Goal: Navigation & Orientation: Find specific page/section

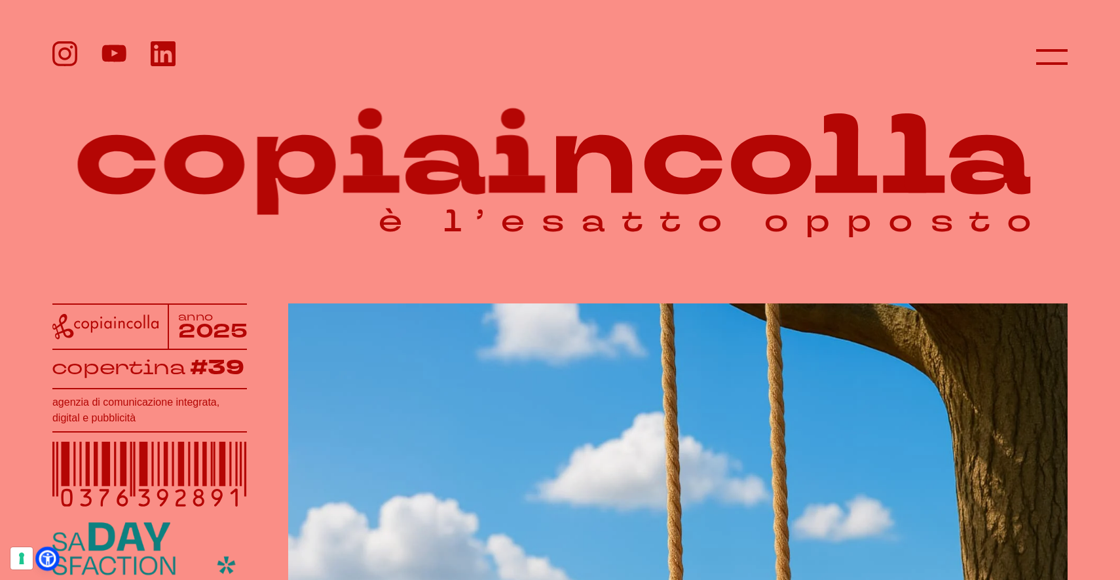
click at [52, 559] on icon at bounding box center [48, 559] width 14 height 14
select select "it"
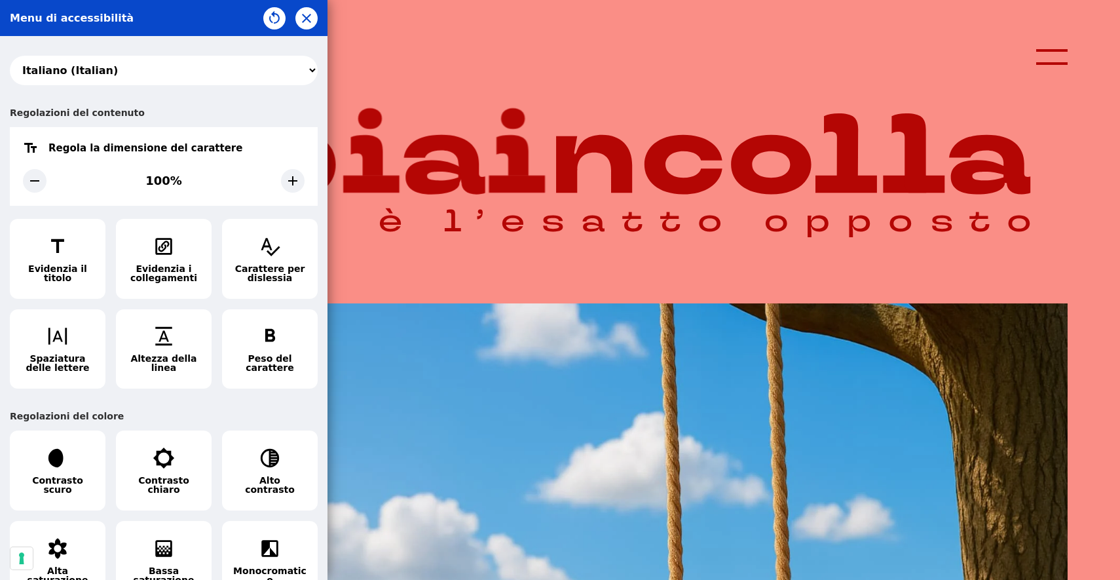
click at [264, 102] on div "Regolazioni del contenuto" at bounding box center [164, 112] width 308 height 29
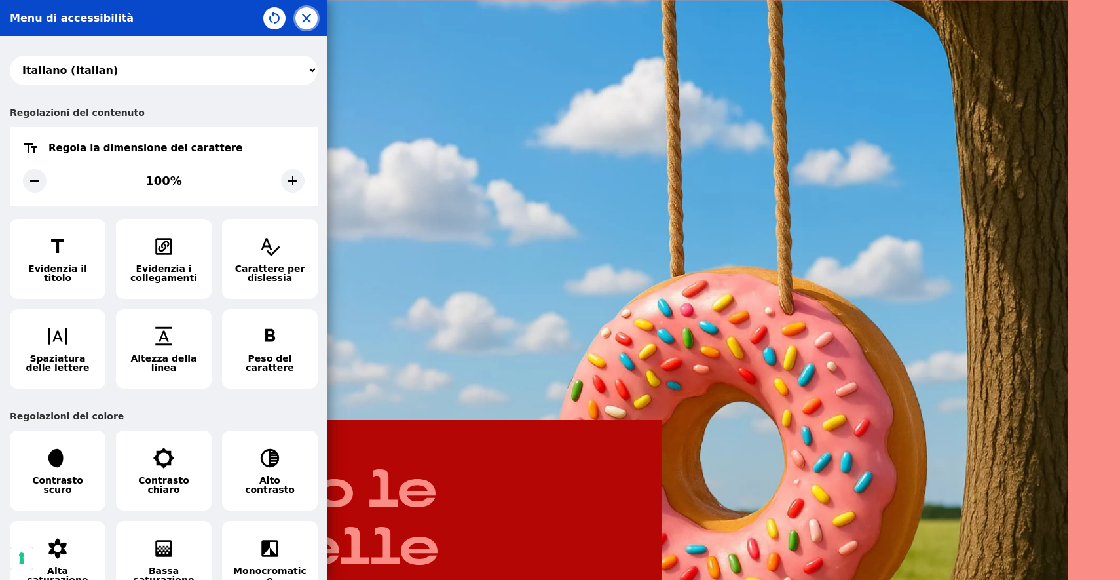
click at [305, 20] on icon "button" at bounding box center [307, 18] width 16 height 16
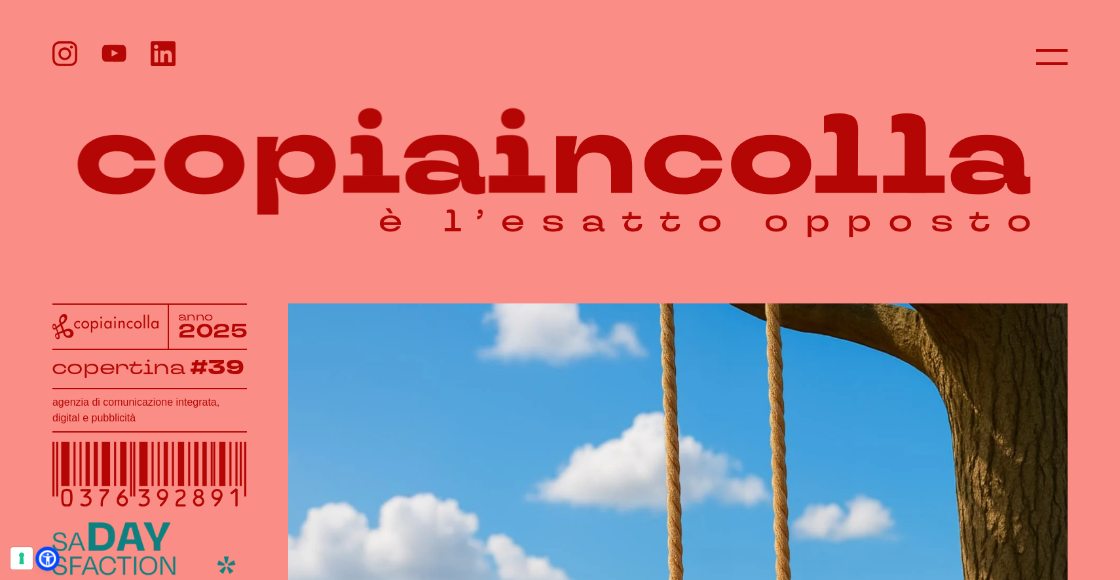
click at [47, 562] on icon at bounding box center [48, 559] width 14 height 14
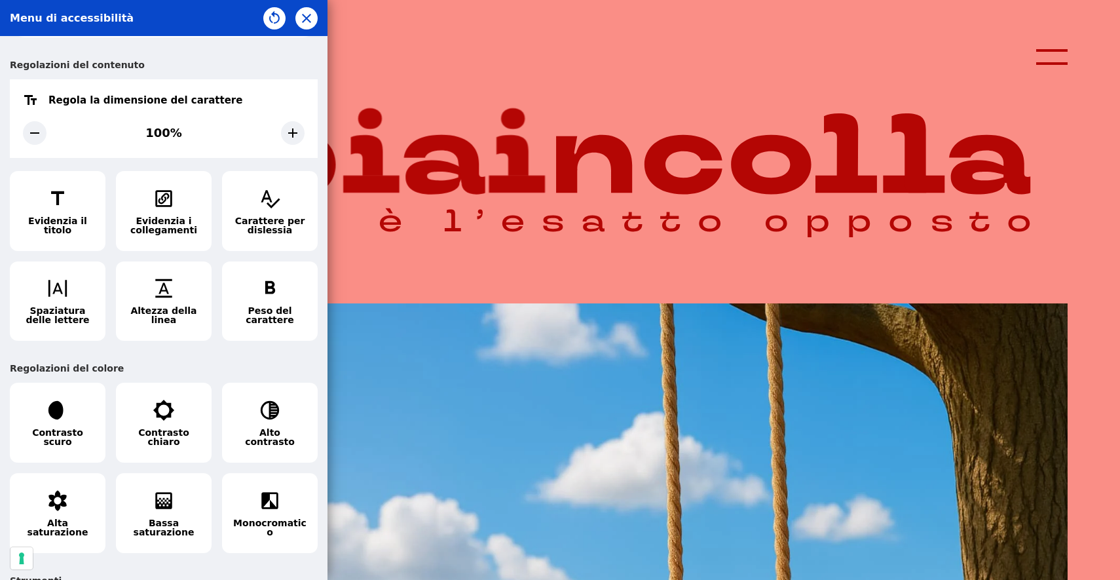
scroll to position [44, 0]
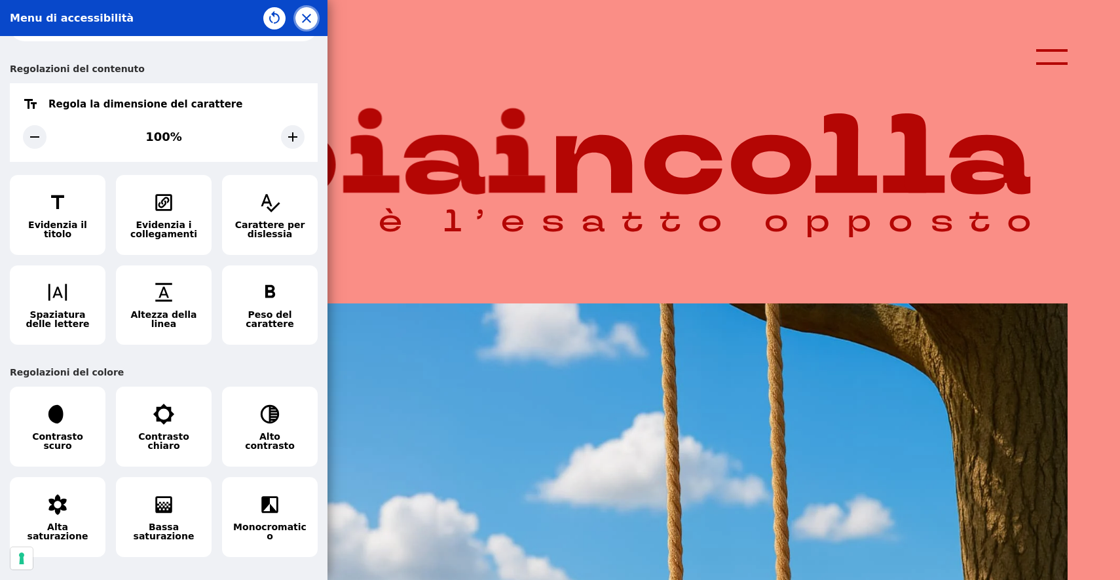
click at [311, 19] on icon "button" at bounding box center [307, 18] width 16 height 16
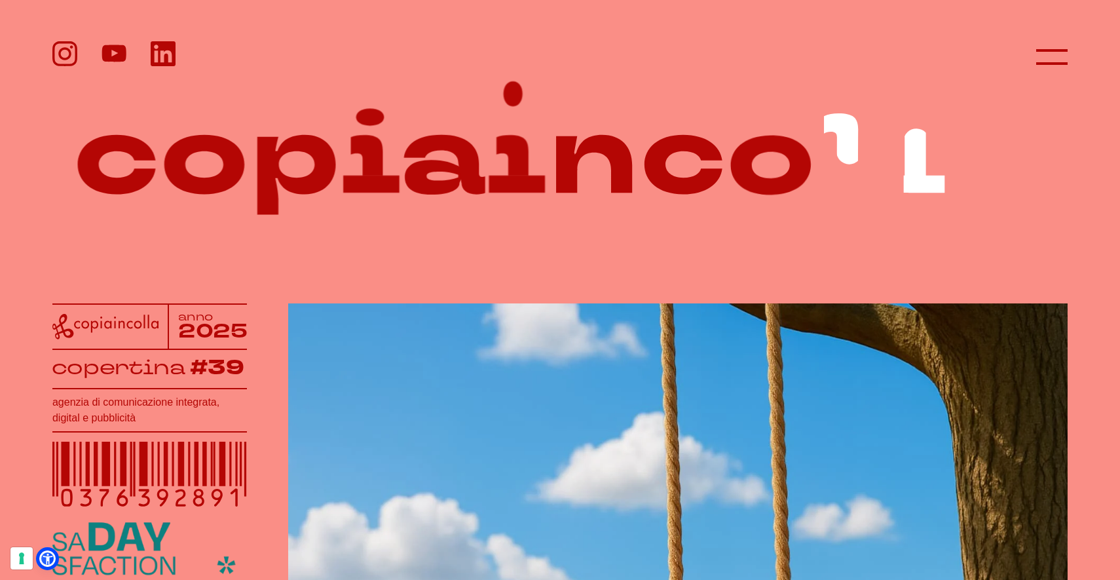
click at [602, 77] on header at bounding box center [560, 44] width 1120 height 88
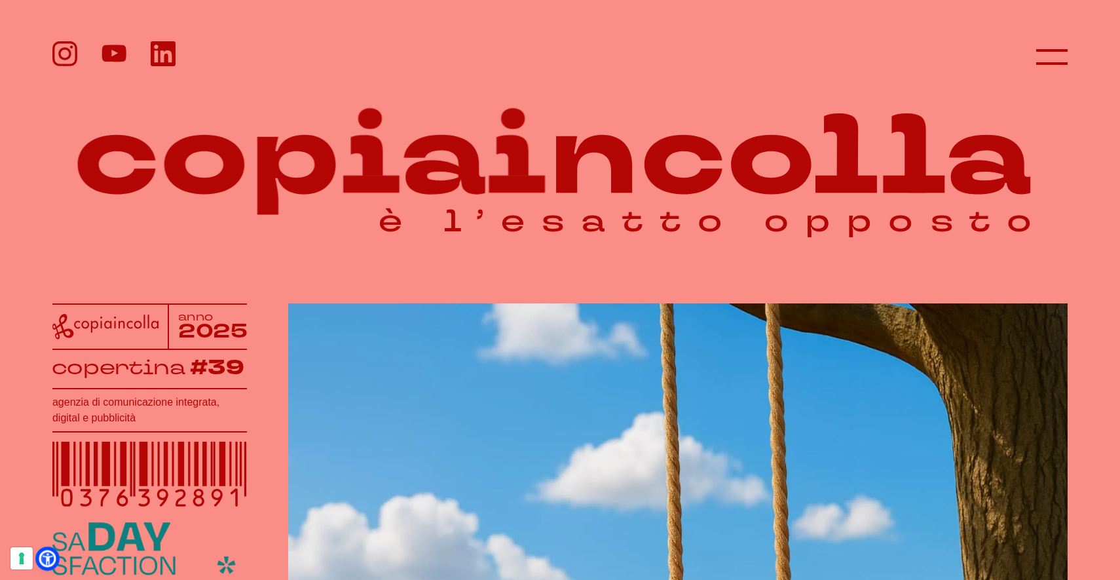
click at [49, 557] on icon at bounding box center [48, 559] width 14 height 14
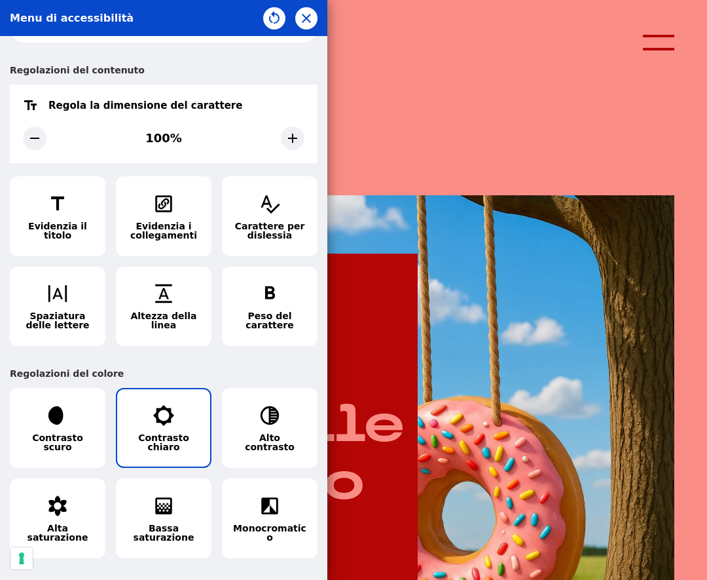
scroll to position [0, 0]
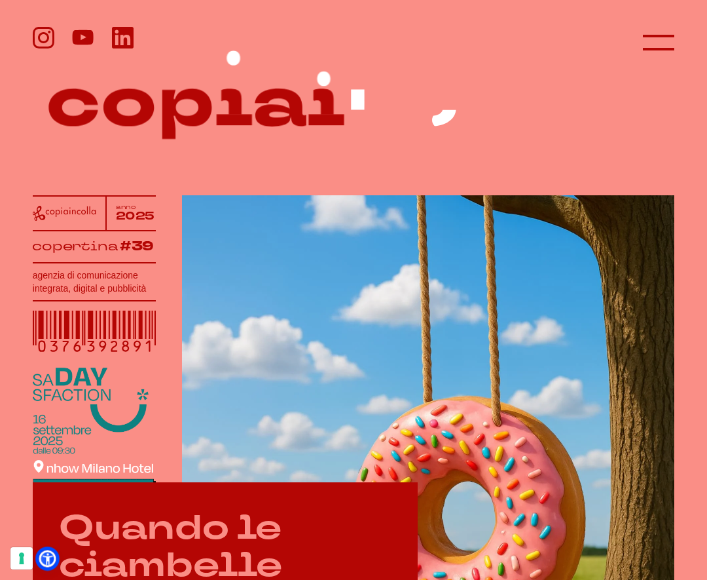
click at [48, 553] on icon at bounding box center [48, 559] width 14 height 14
select select "it"
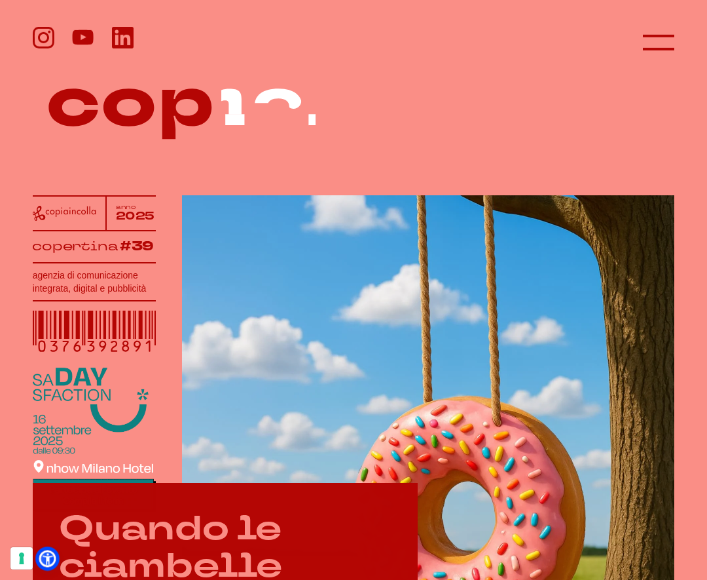
click at [48, 564] on icon at bounding box center [48, 559] width 14 height 14
select select "it"
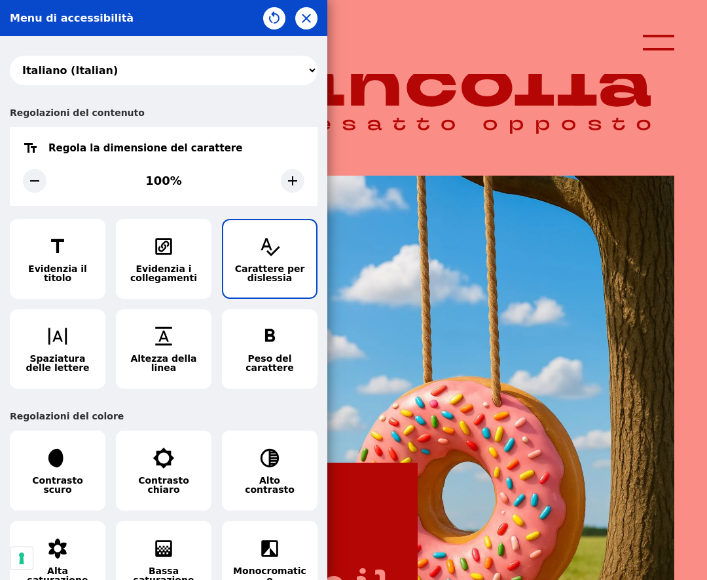
scroll to position [13, 0]
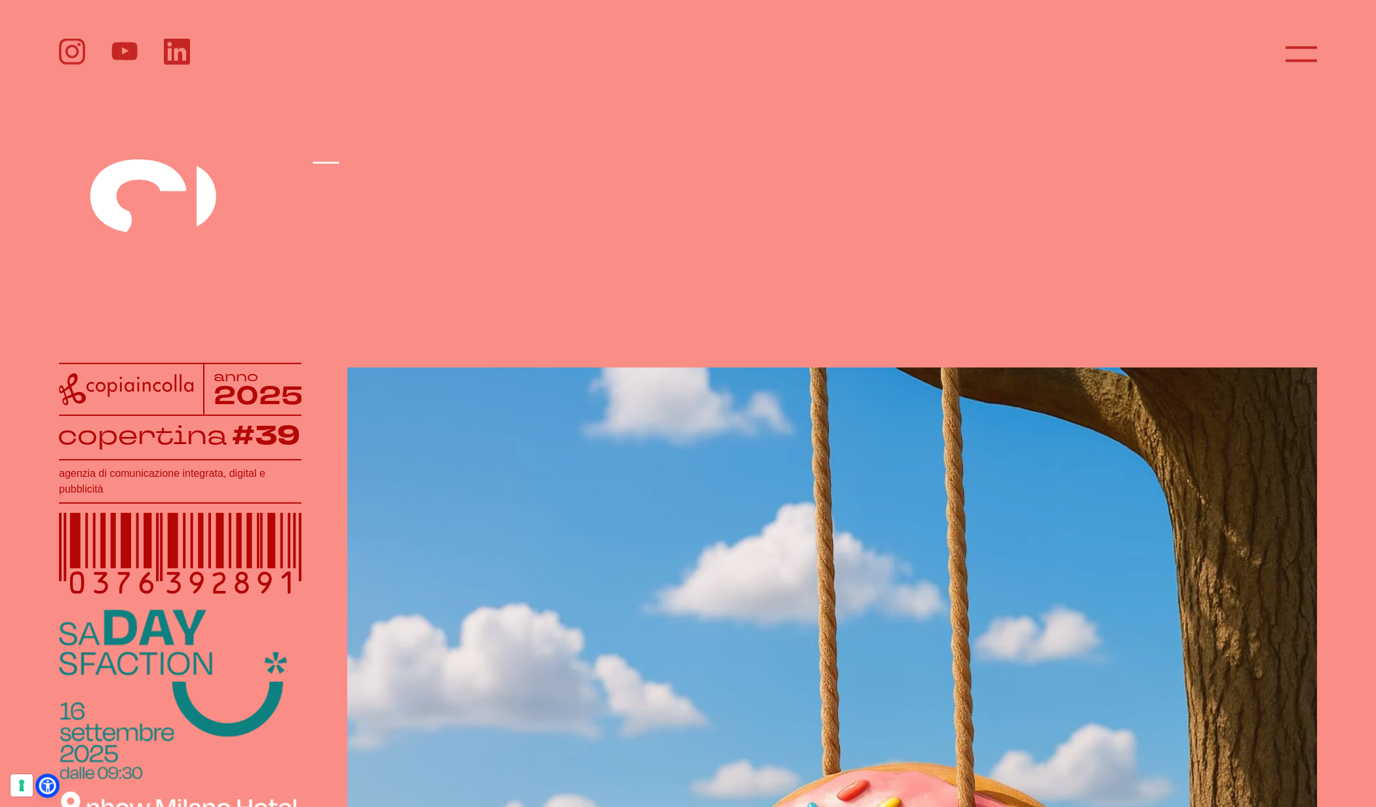
click at [42, 786] on icon at bounding box center [48, 786] width 14 height 14
select select "it"
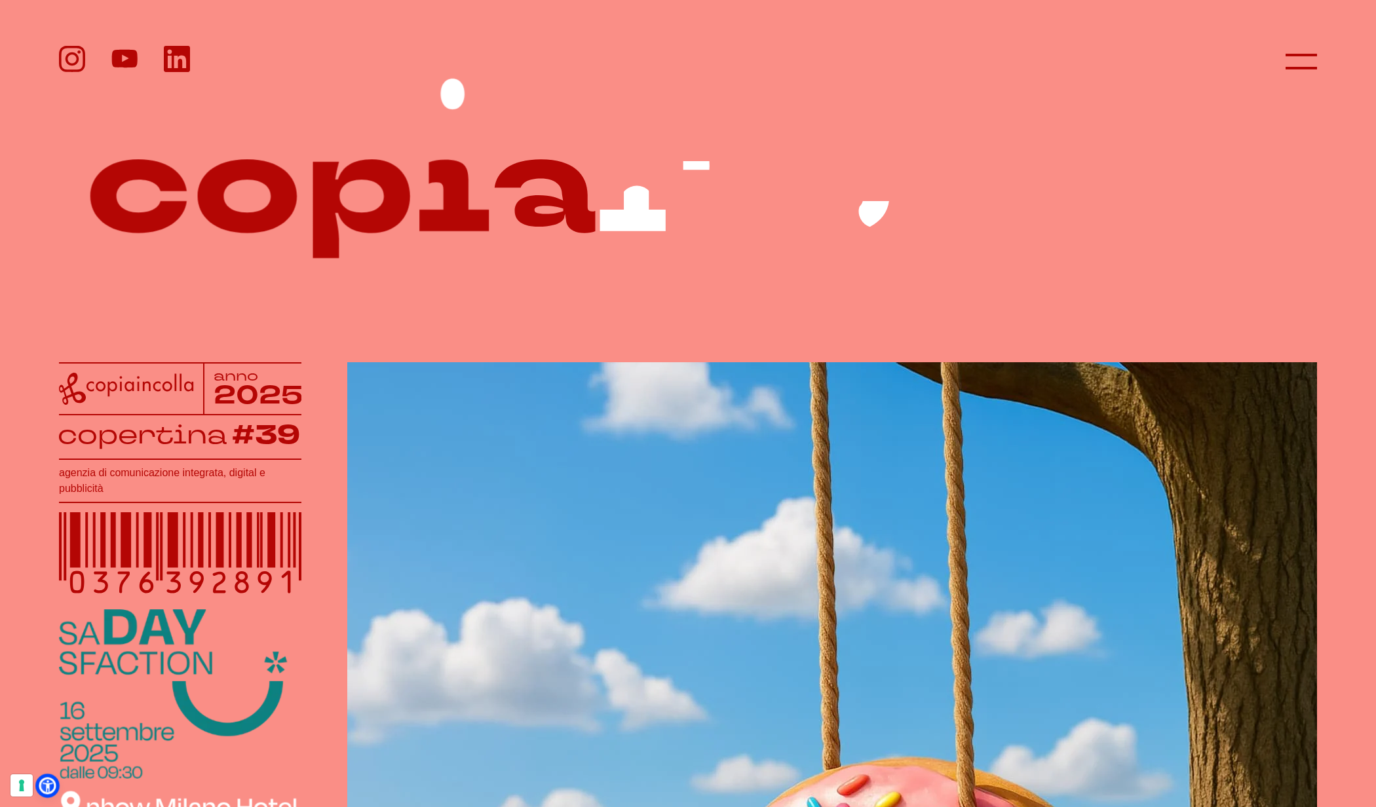
click at [51, 785] on icon at bounding box center [48, 786] width 14 height 14
select select "it"
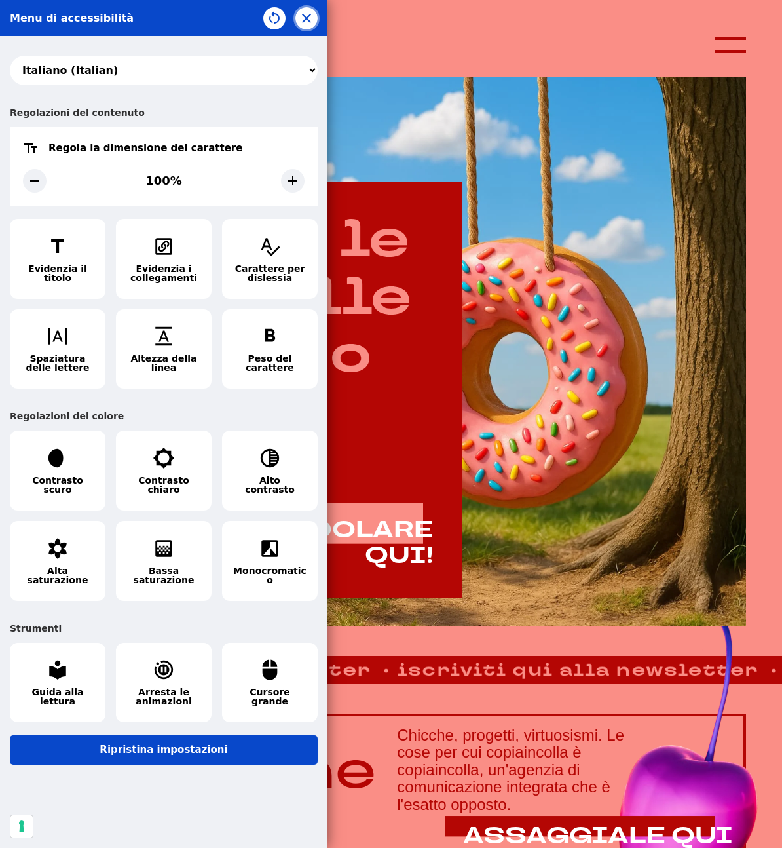
scroll to position [229, 0]
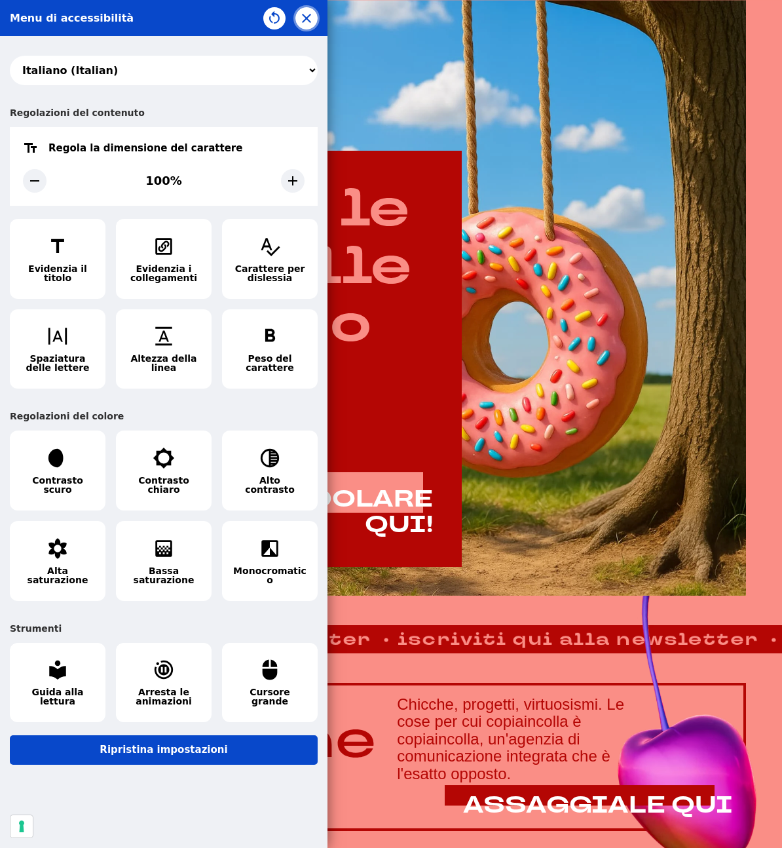
click at [305, 22] on icon "button" at bounding box center [307, 18] width 16 height 16
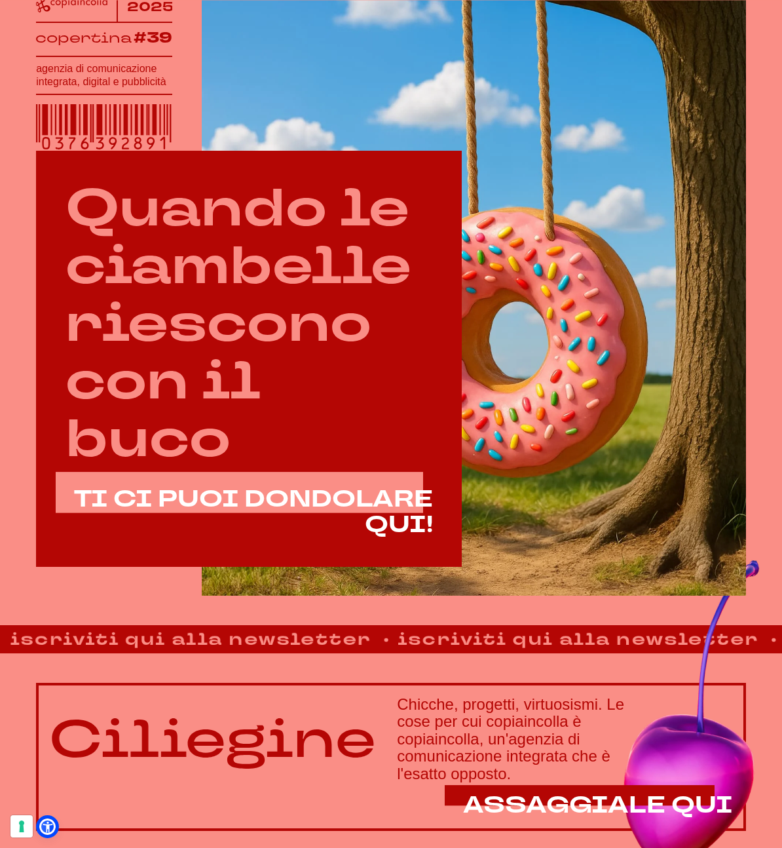
click at [476, 413] on video at bounding box center [474, 290] width 544 height 611
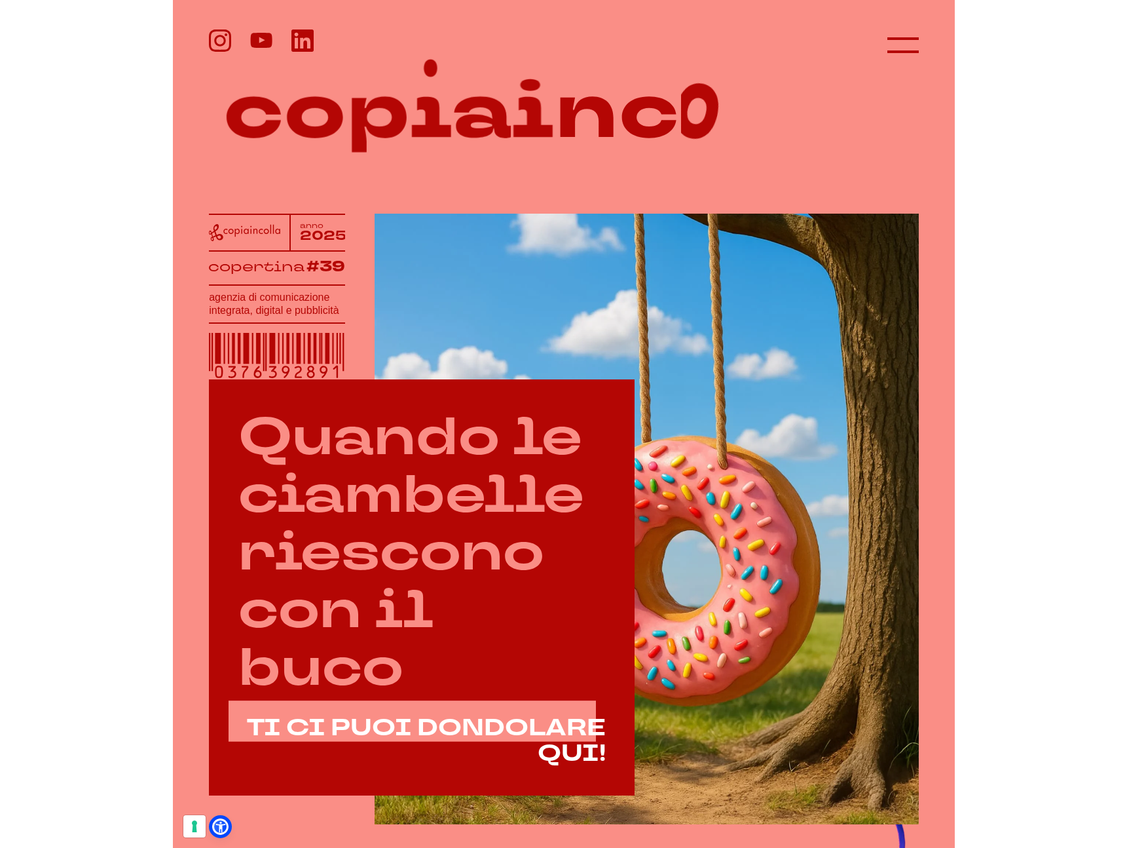
scroll to position [0, 0]
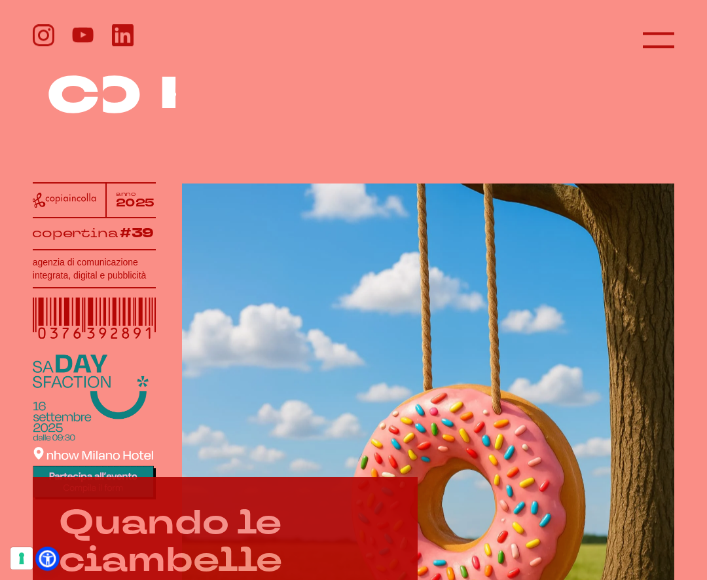
click at [43, 562] on icon at bounding box center [48, 559] width 14 height 14
select select "it"
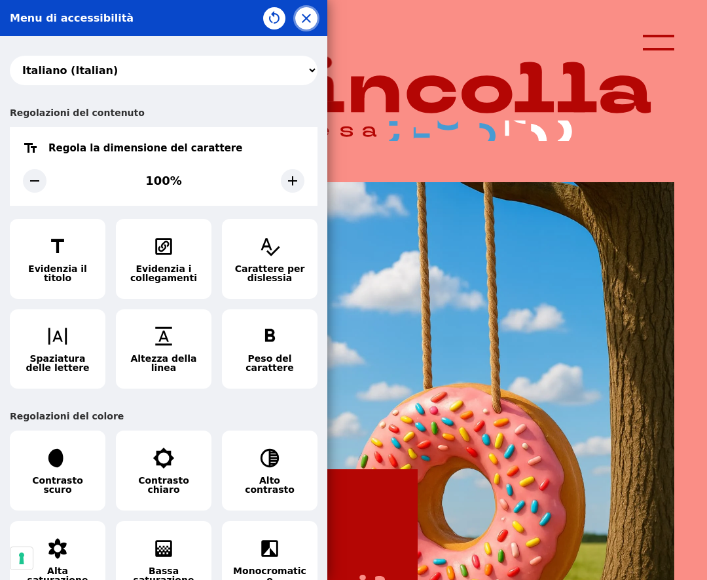
click at [308, 23] on icon "button" at bounding box center [307, 18] width 16 height 16
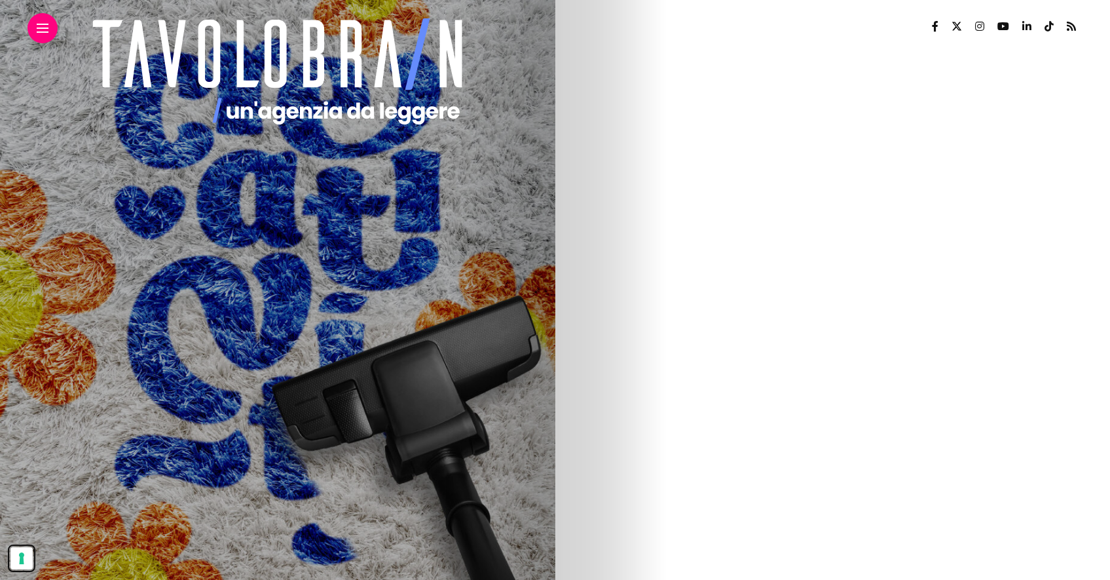
click at [21, 557] on button "Le tue preferenze relative al consenso per le tecnologie di tracciamento" at bounding box center [21, 558] width 22 height 22
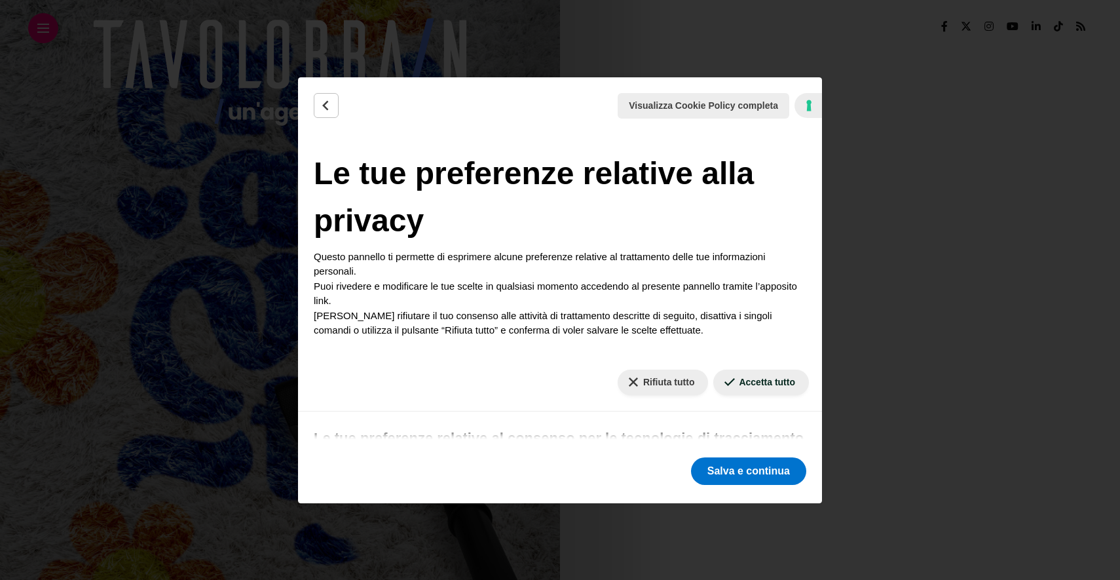
click at [21, 557] on div "Visualizza Cookie Policy completa Cookie Policy Le tue preferenze relative alla…" at bounding box center [560, 290] width 1120 height 580
click at [760, 469] on button "Salva e continua" at bounding box center [748, 471] width 115 height 28
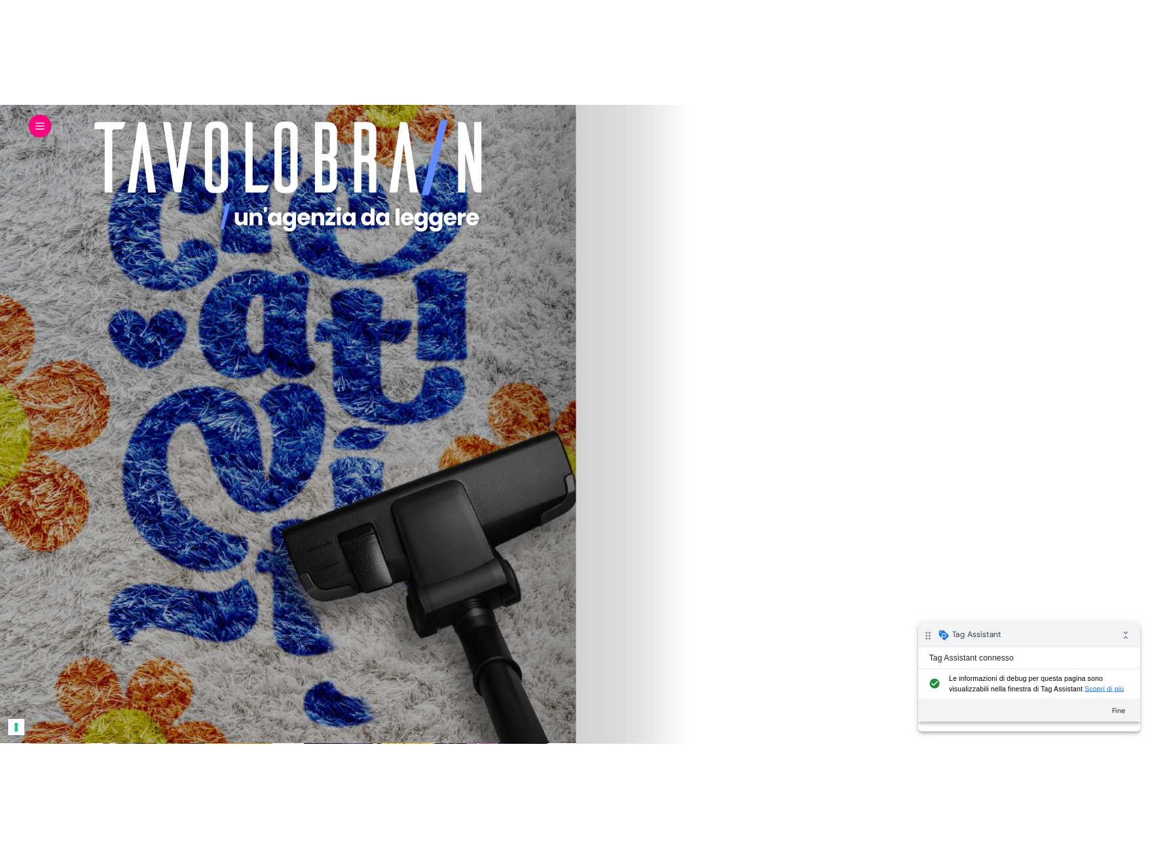
scroll to position [1068, 0]
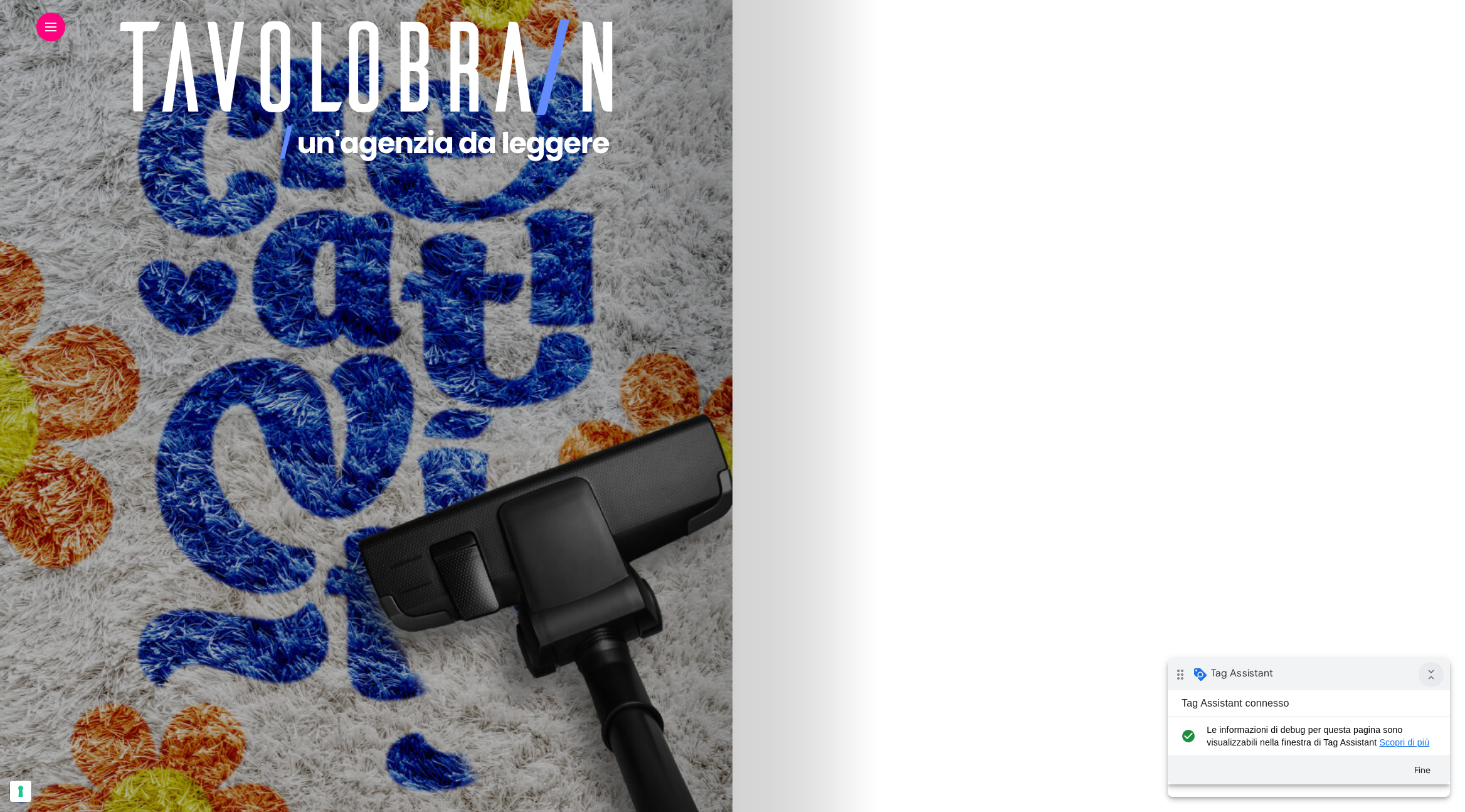
click at [1433, 669] on icon "collapse_all" at bounding box center [1431, 674] width 25 height 25
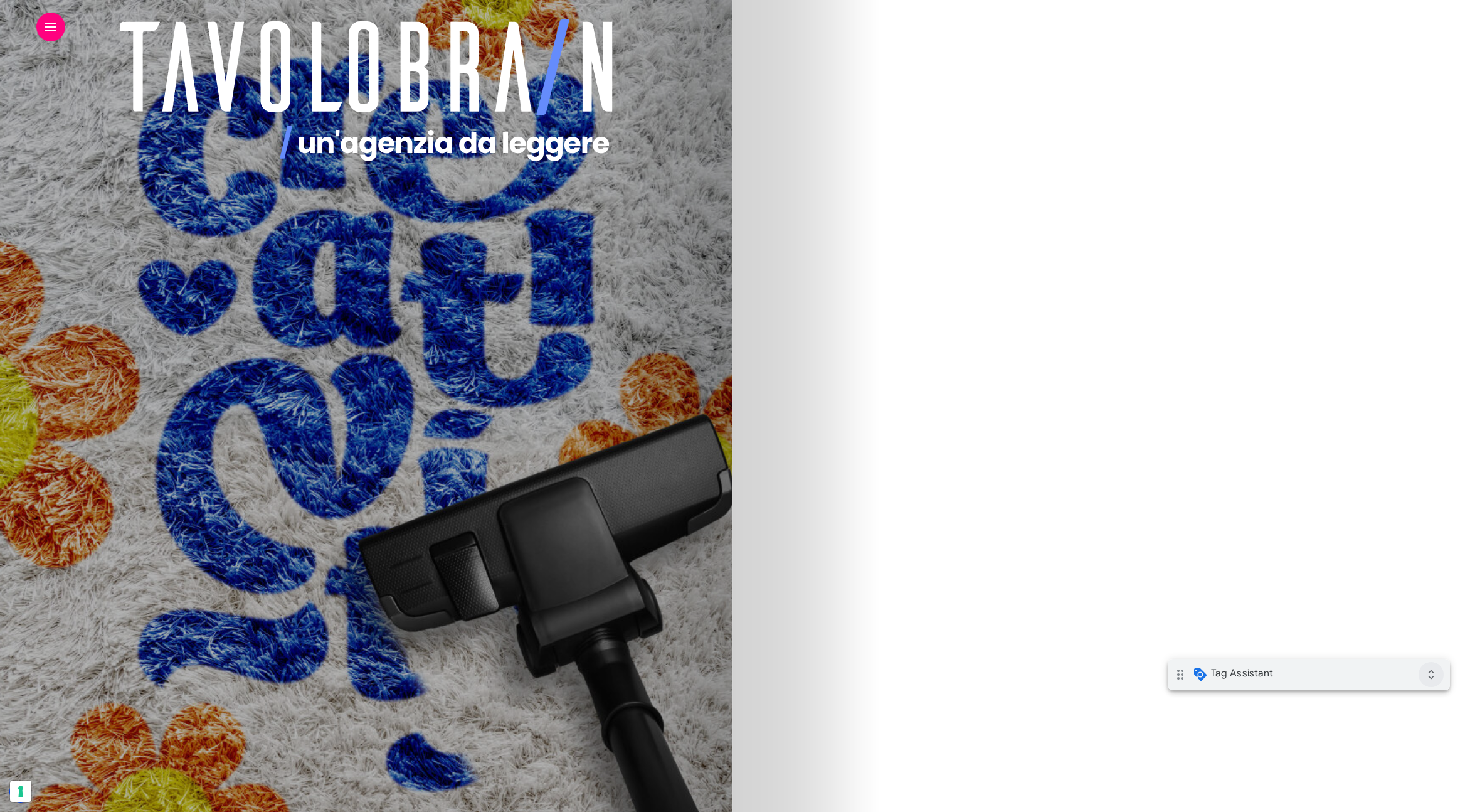
click at [1429, 670] on icon "expand_all" at bounding box center [1431, 674] width 25 height 25
